Goal: Information Seeking & Learning: Learn about a topic

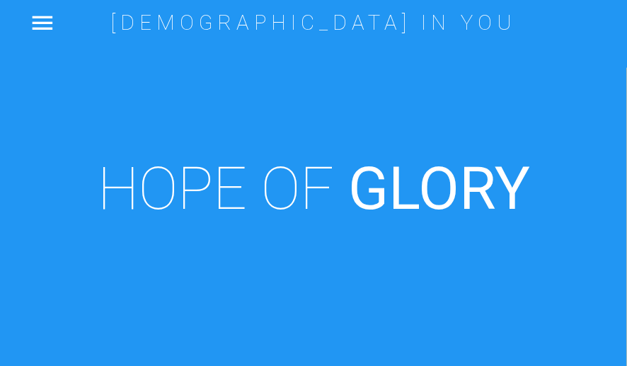
scroll to position [492, 0]
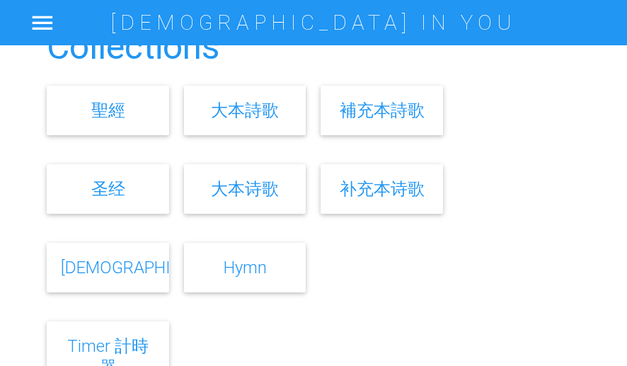
click at [116, 260] on link "[DEMOGRAPHIC_DATA]" at bounding box center [148, 267] width 175 height 21
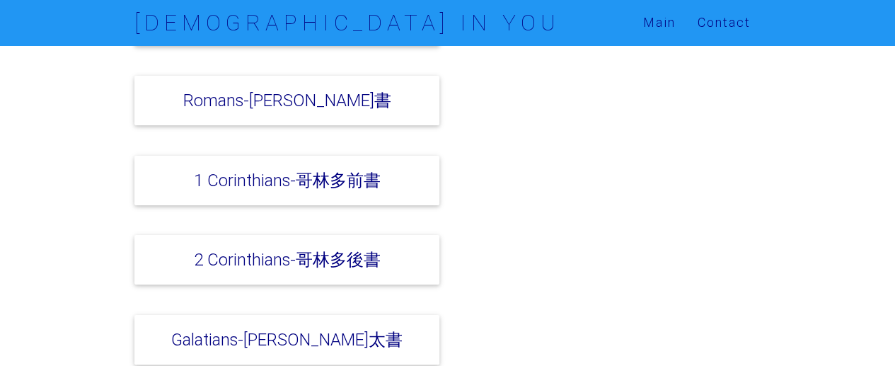
scroll to position [3820, 0]
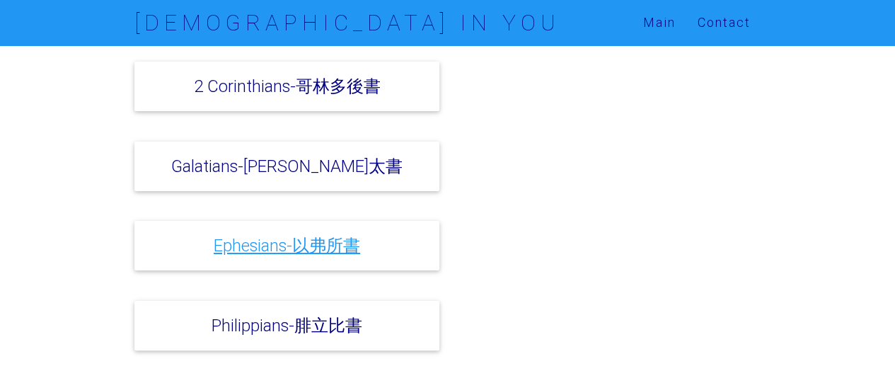
click at [297, 235] on link "Ephesians-以弗所書" at bounding box center [287, 245] width 146 height 21
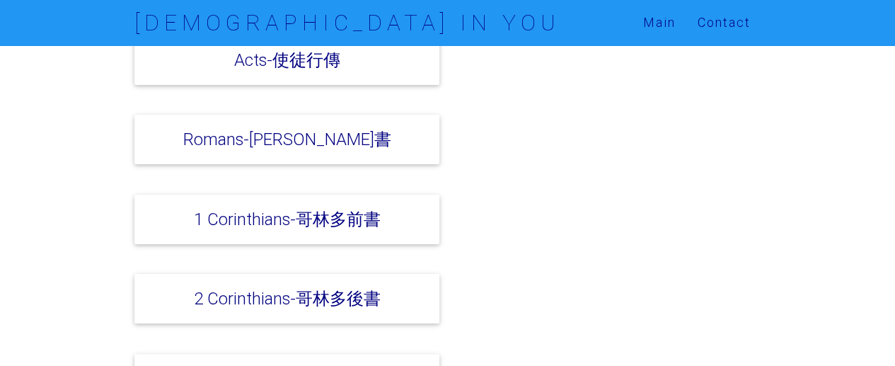
scroll to position [3396, 0]
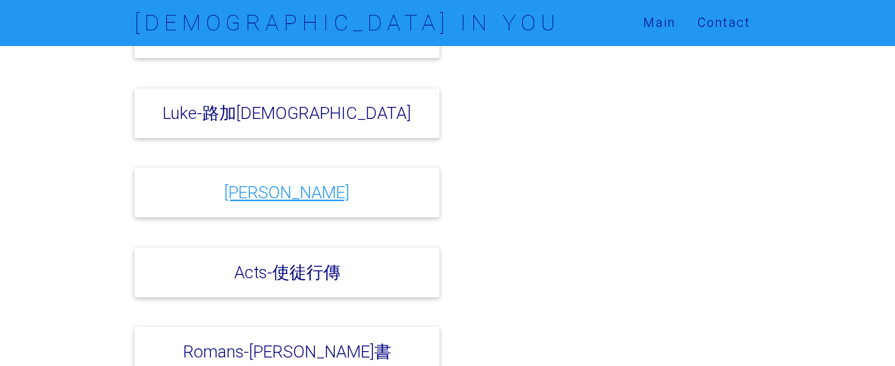
click at [306, 182] on link "John-約翰福音" at bounding box center [286, 192] width 125 height 21
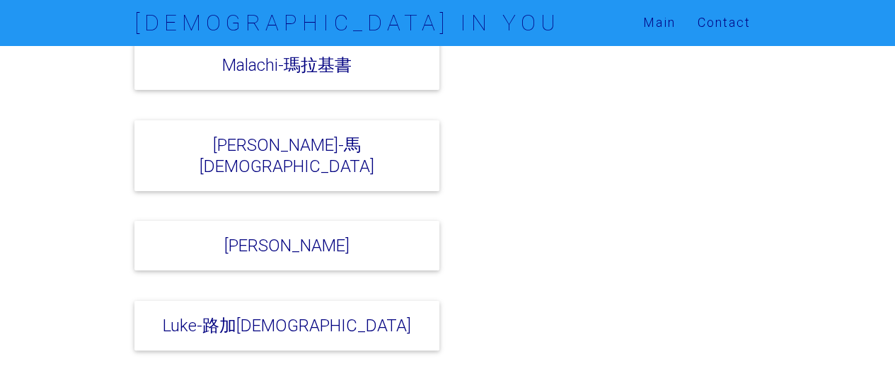
scroll to position [3113, 0]
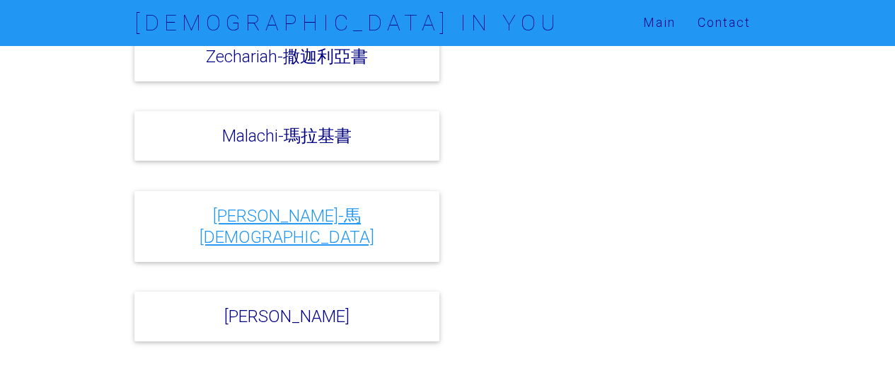
click at [297, 205] on link "Matthew-馬太福音" at bounding box center [286, 226] width 175 height 42
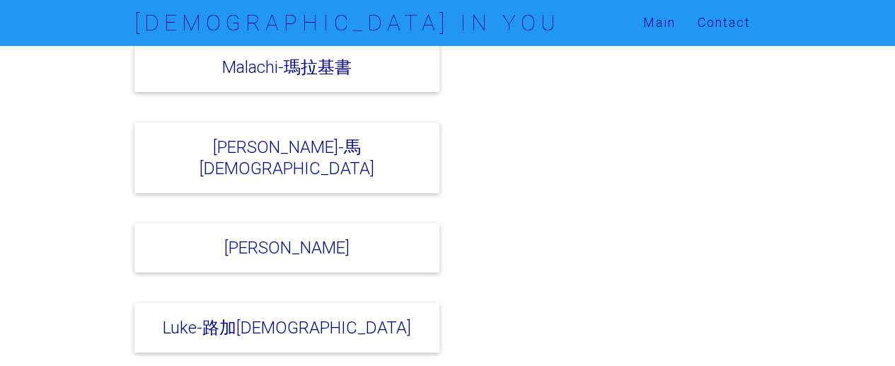
scroll to position [3396, 0]
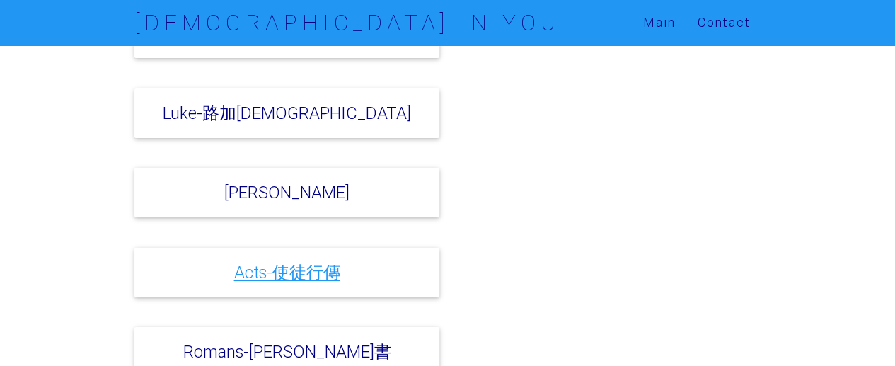
click at [268, 262] on link "Acts-使徒行傳" at bounding box center [287, 272] width 106 height 21
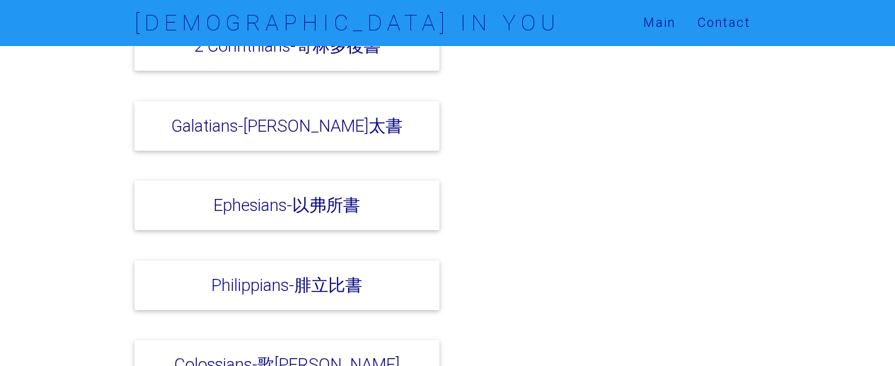
scroll to position [3962, 0]
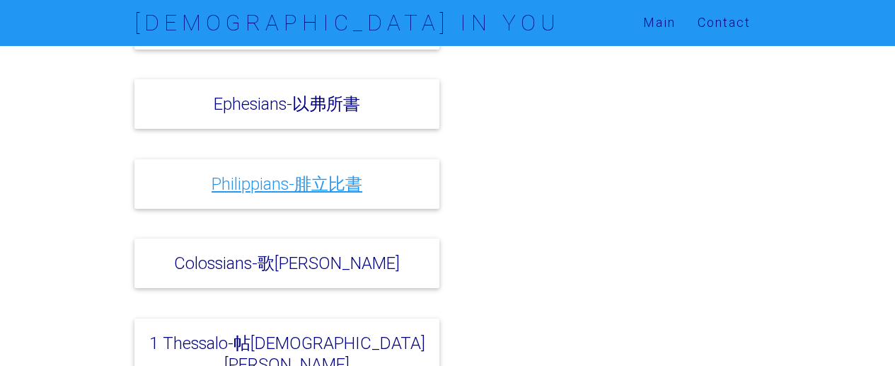
click at [295, 173] on link "Philippians-腓立比書" at bounding box center [287, 183] width 151 height 21
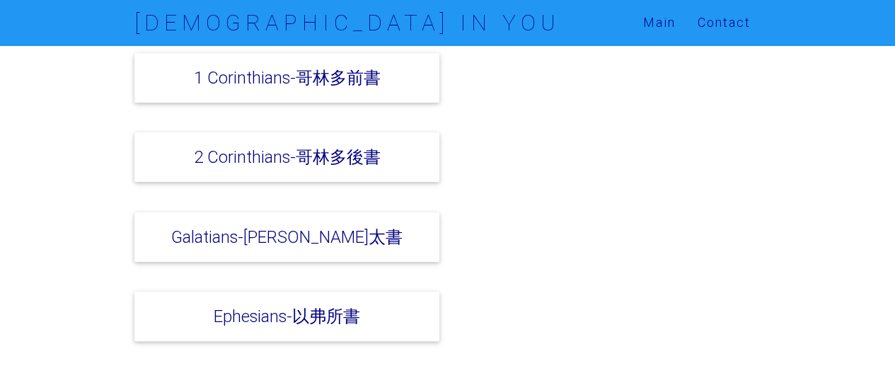
scroll to position [3679, 0]
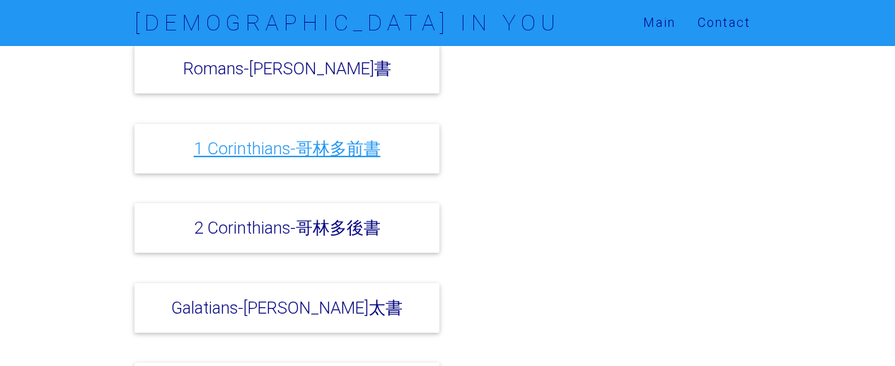
click at [250, 138] on link "1 Corinthians-哥林多前書" at bounding box center [287, 148] width 187 height 21
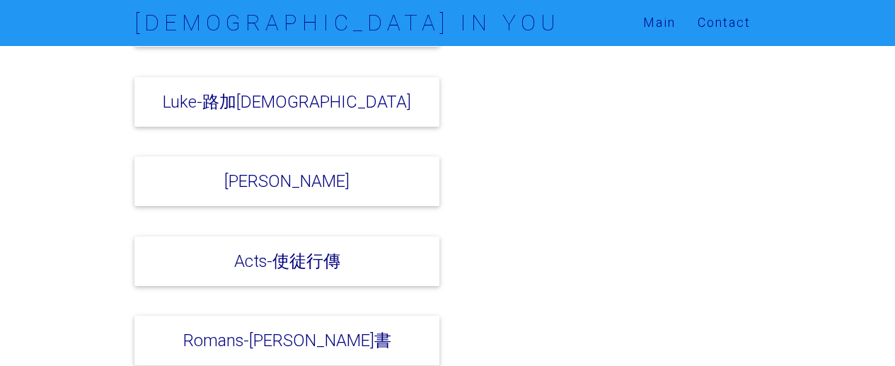
scroll to position [3396, 0]
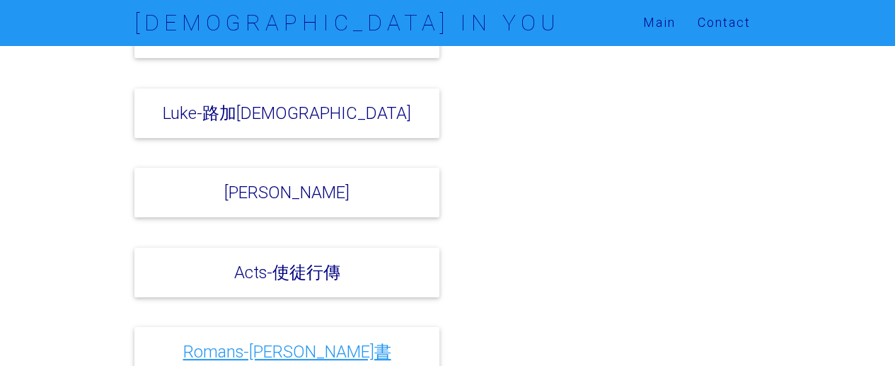
click at [262, 341] on link "Romans-羅馬書" at bounding box center [287, 351] width 208 height 21
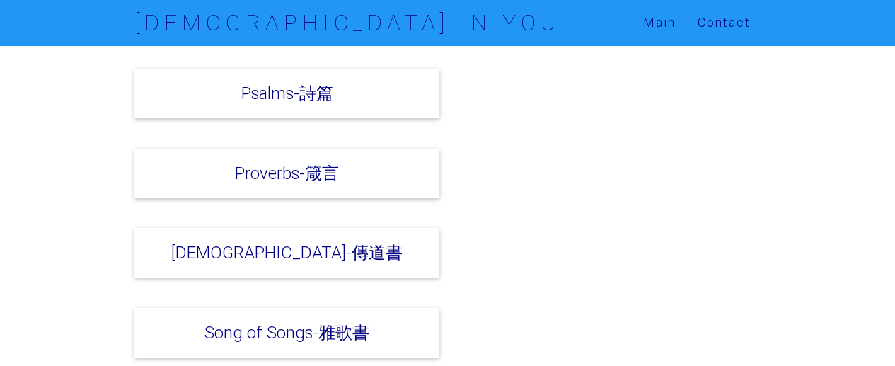
scroll to position [1556, 0]
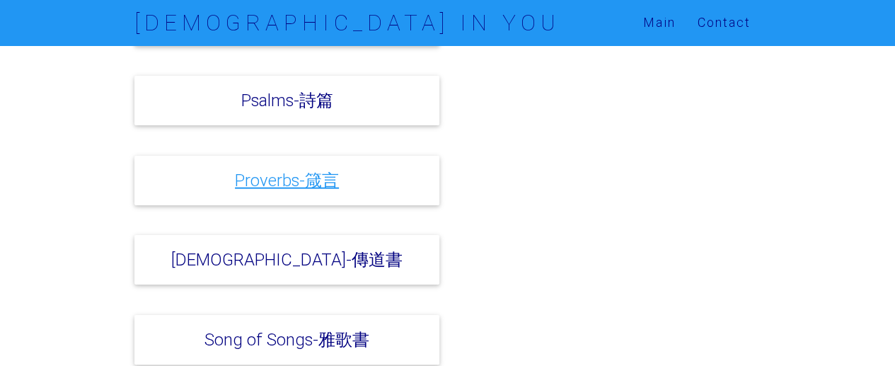
click at [286, 170] on link "Proverbs-箴言" at bounding box center [287, 180] width 104 height 21
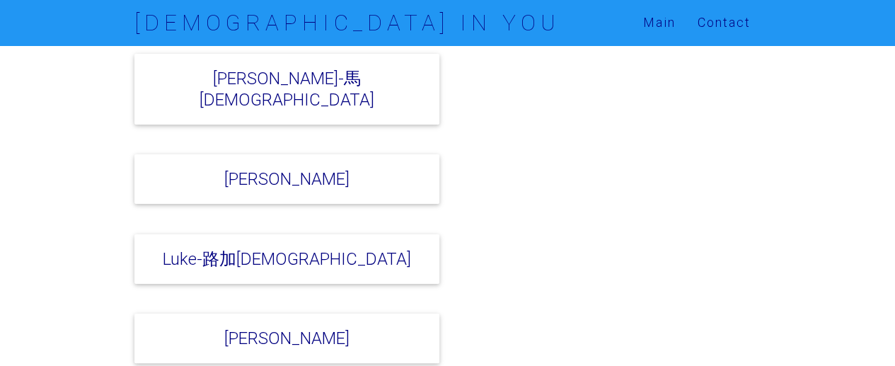
scroll to position [3396, 0]
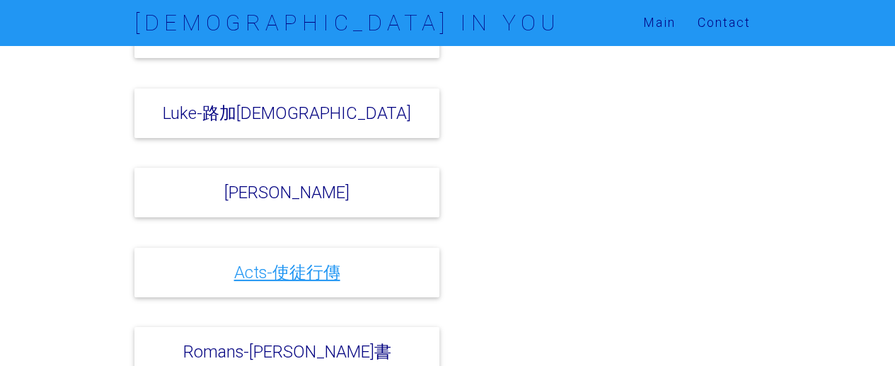
click at [286, 262] on link "Acts-使徒行傳" at bounding box center [287, 272] width 106 height 21
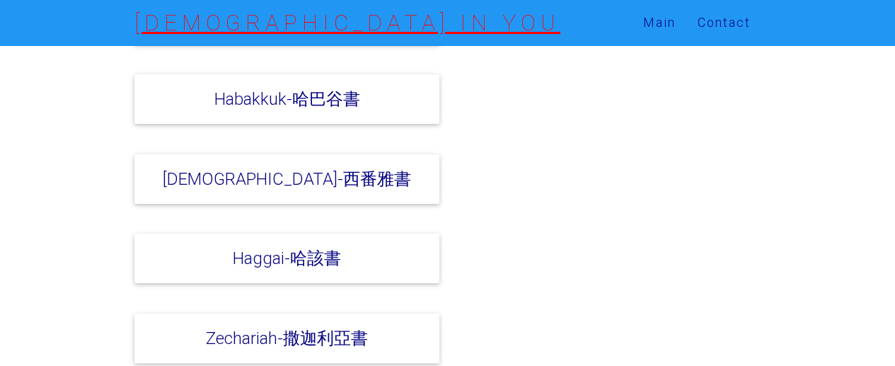
scroll to position [2830, 0]
